Goal: Information Seeking & Learning: Find specific fact

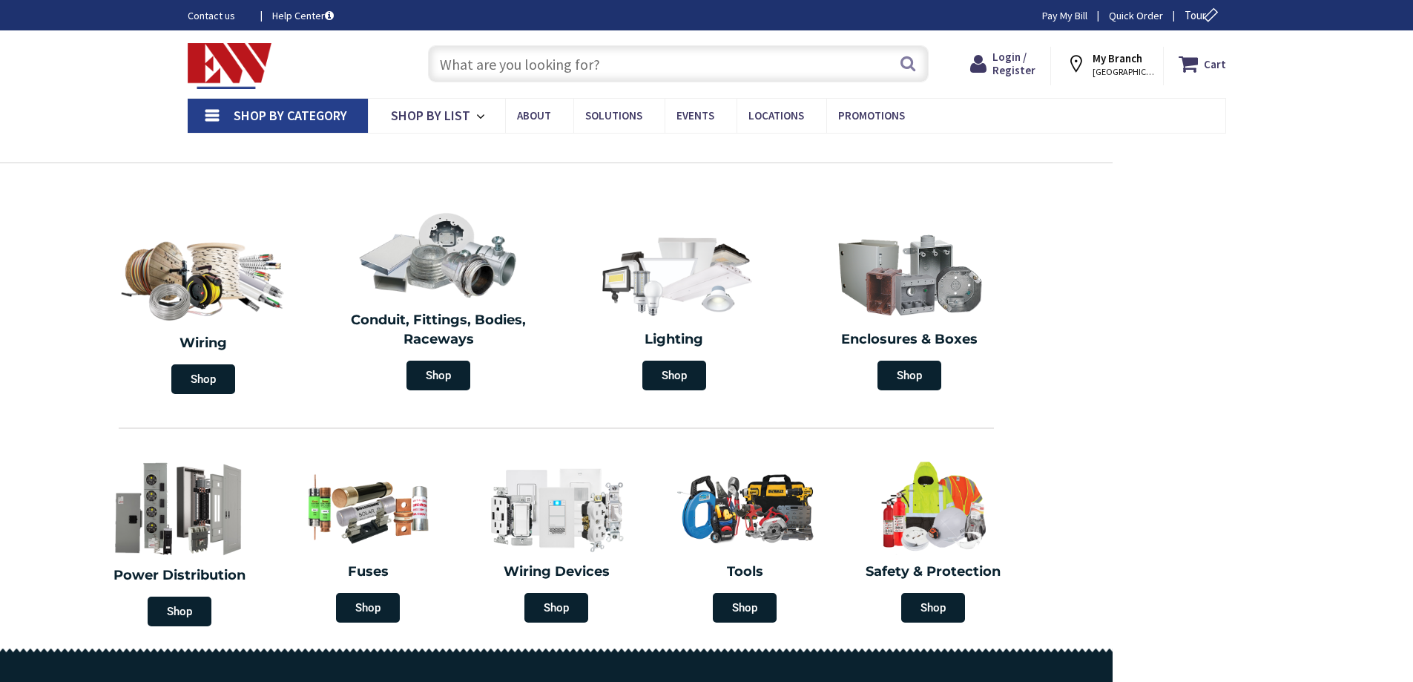
click at [507, 62] on input "text" at bounding box center [678, 63] width 501 height 37
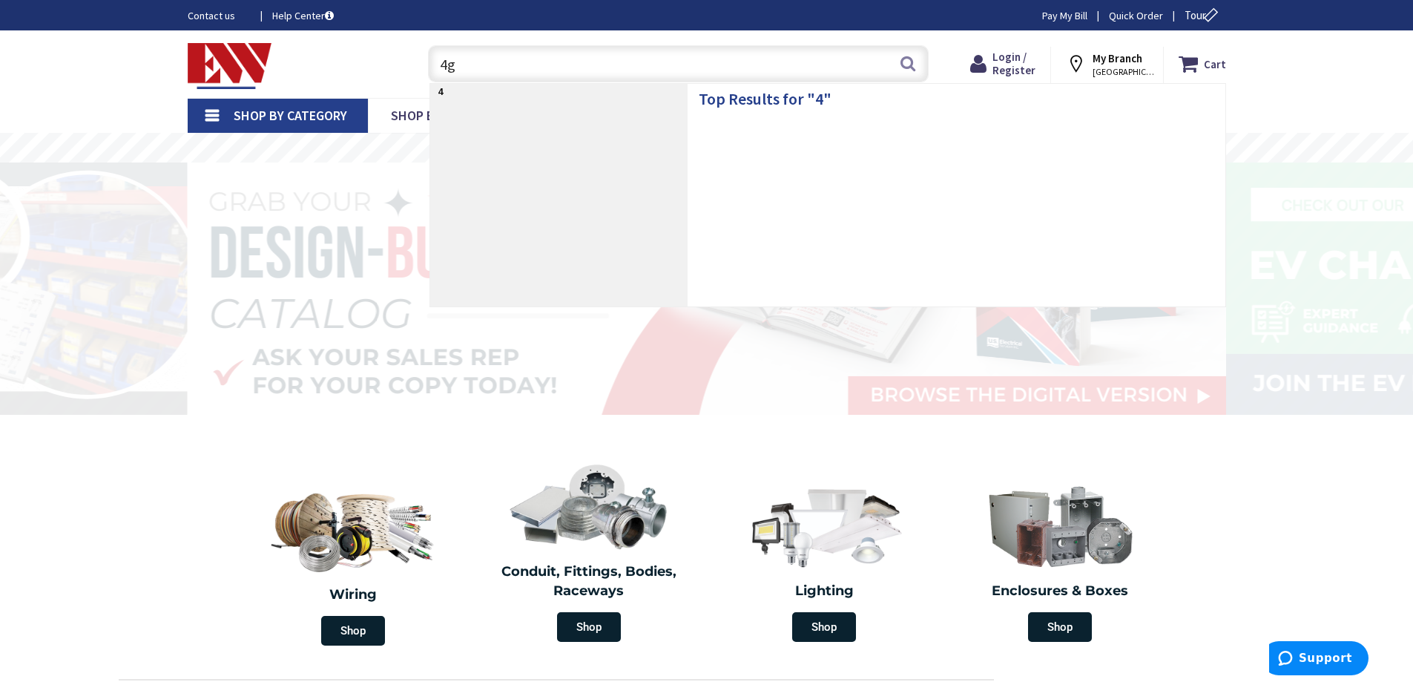
type input "4g9"
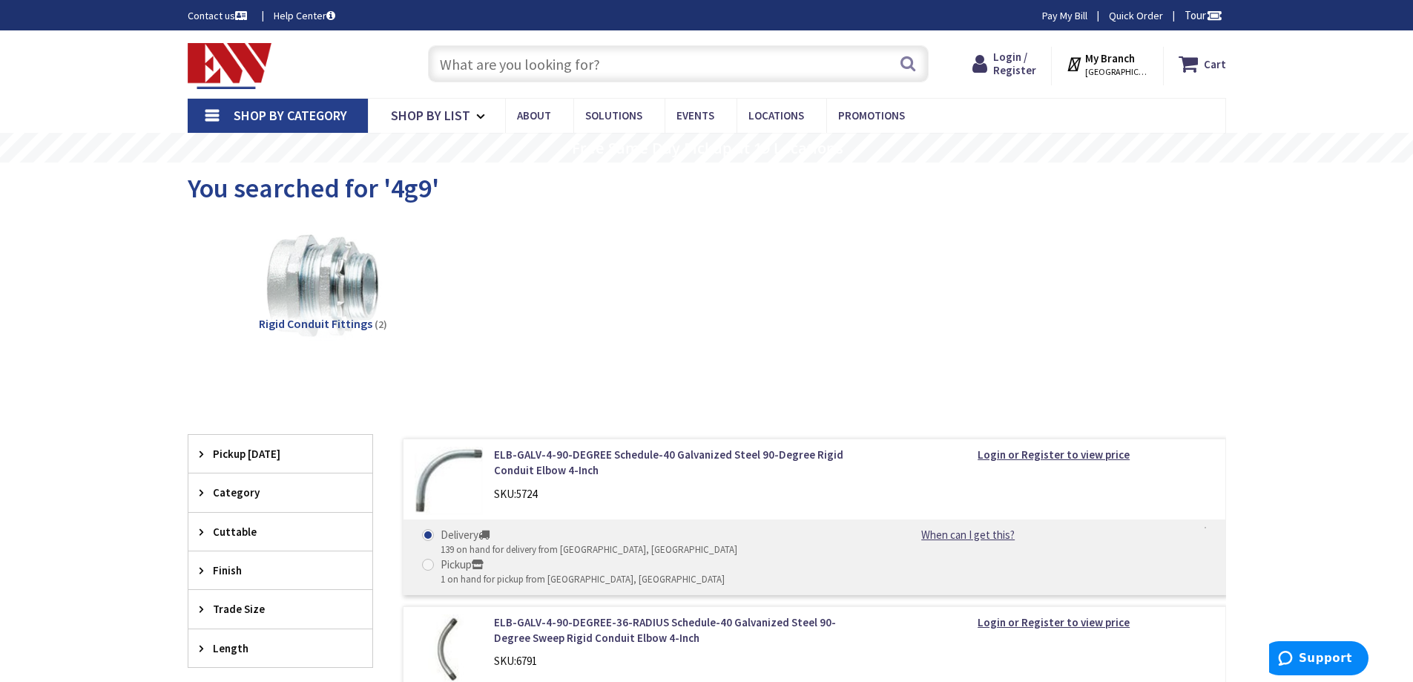
click at [464, 58] on input "text" at bounding box center [678, 63] width 501 height 37
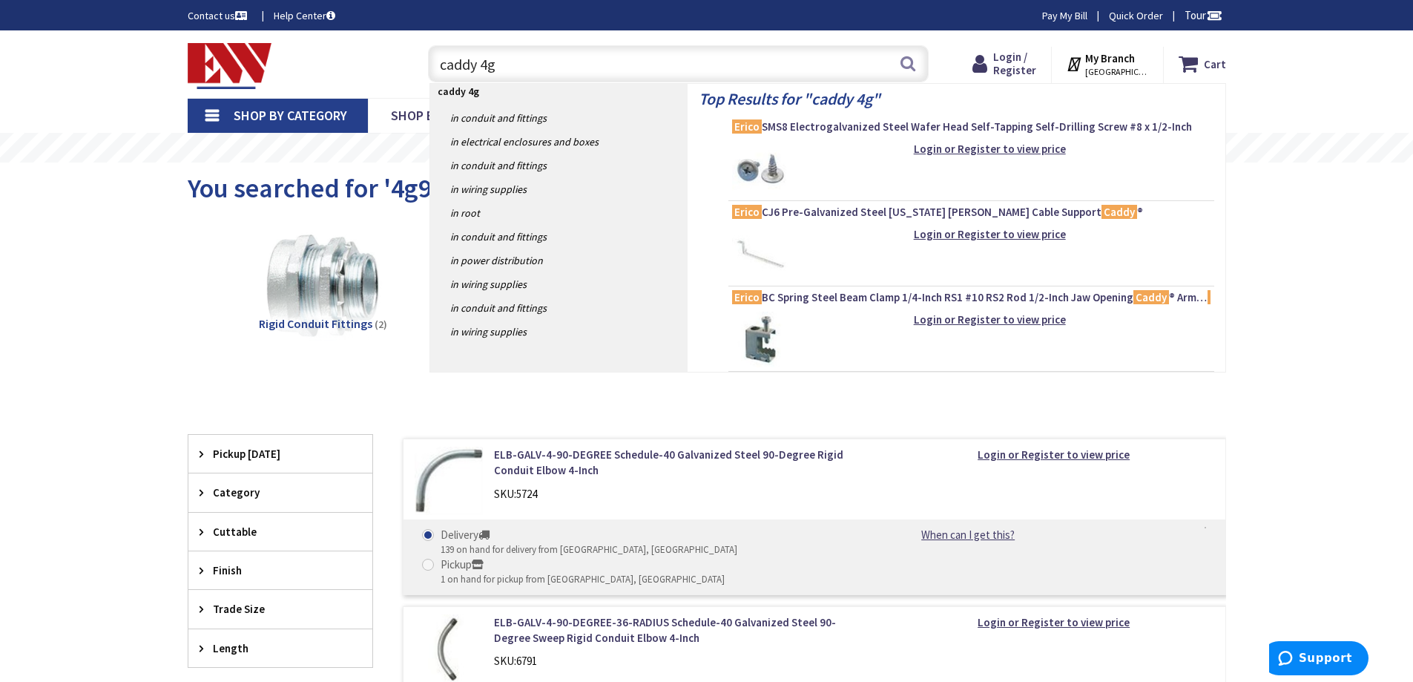
type input "caddy 4g9"
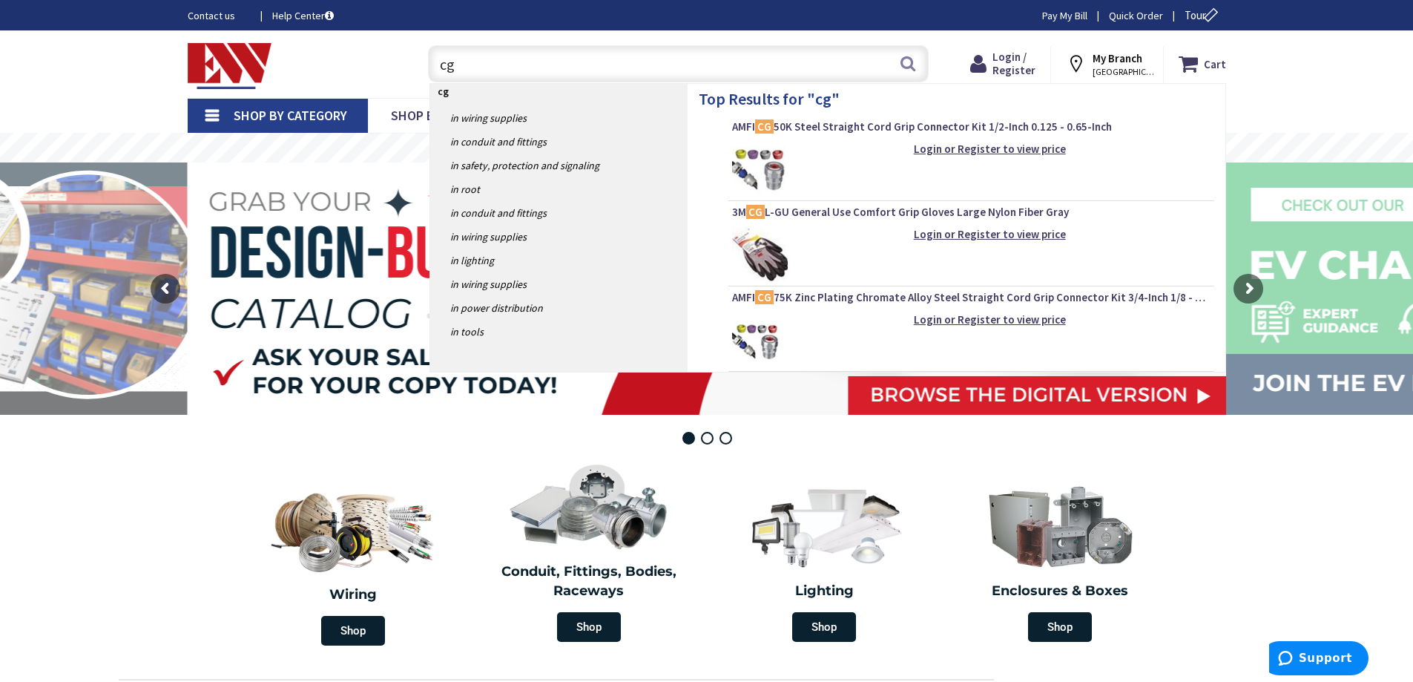
type input "cg9"
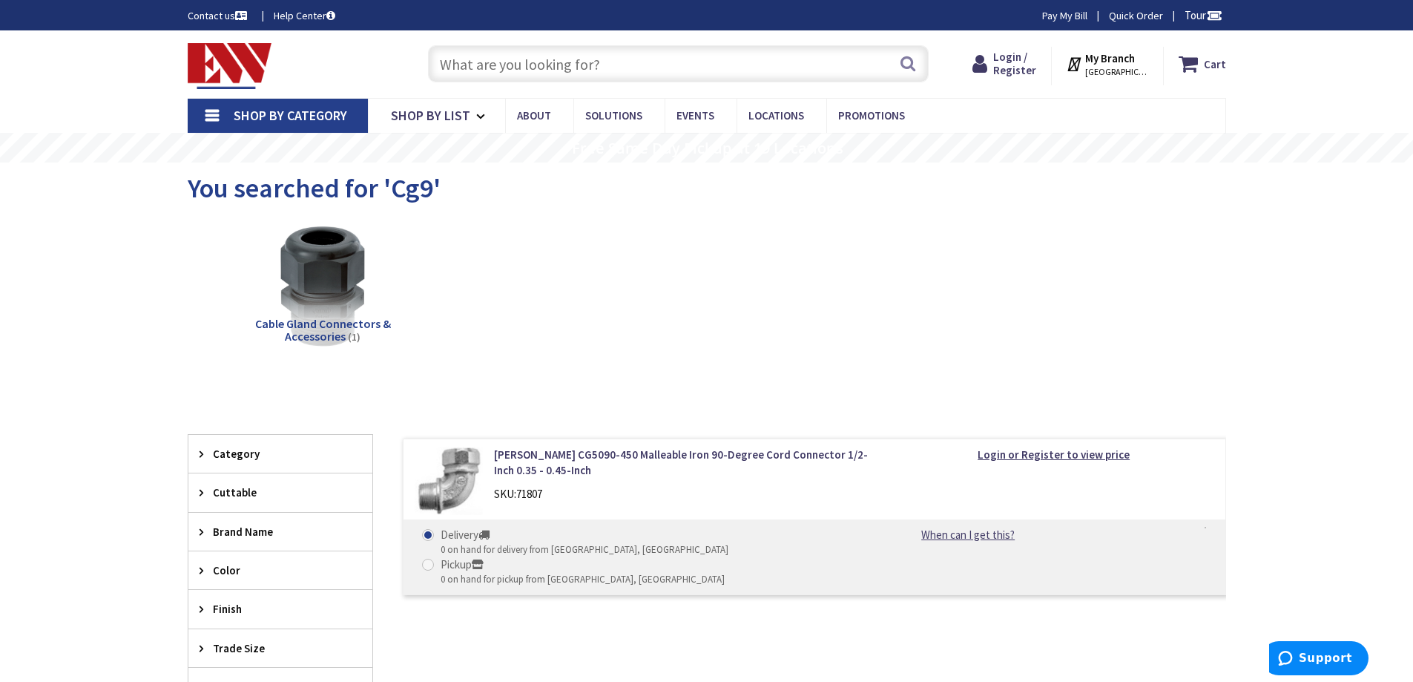
click at [510, 70] on input "text" at bounding box center [678, 63] width 501 height 37
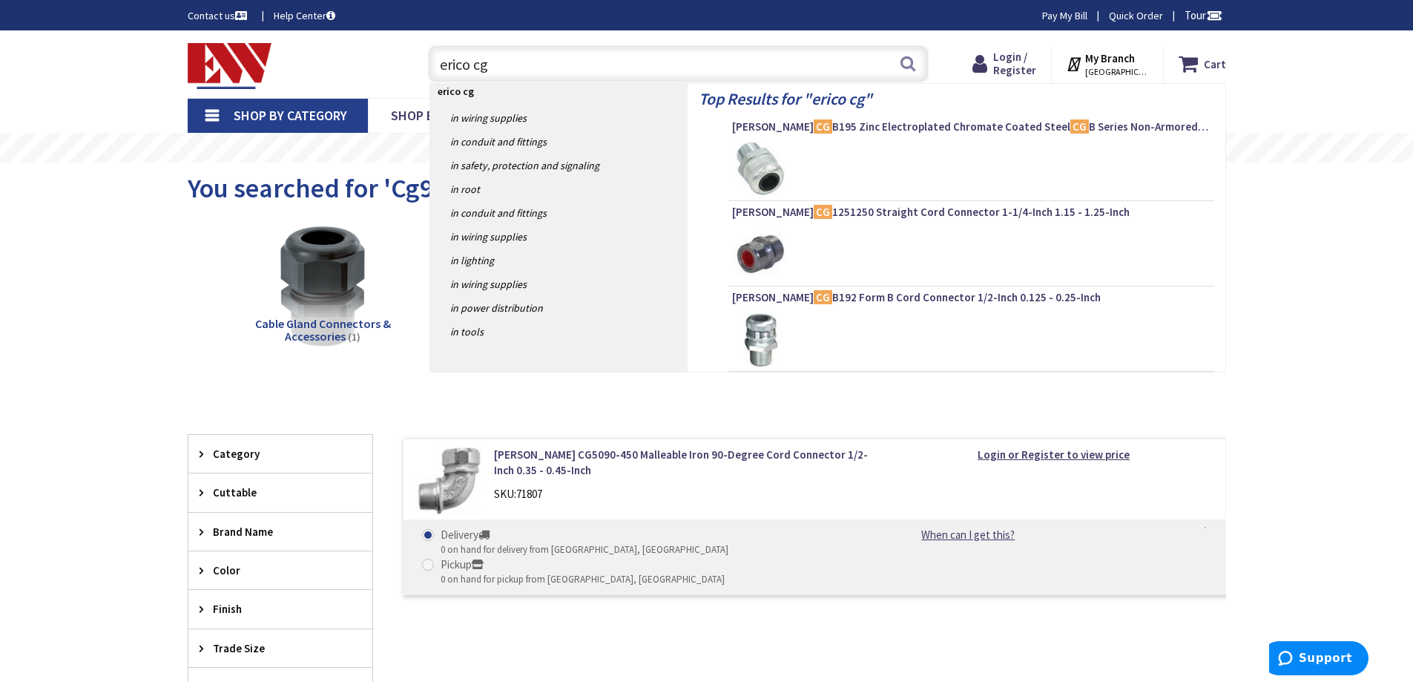
type input "erico cg9"
